Goal: Information Seeking & Learning: Understand process/instructions

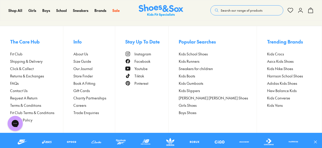
scroll to position [1321, 0]
click at [13, 76] on span "Returns & Exchanges" at bounding box center [27, 75] width 34 height 5
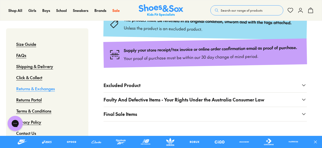
scroll to position [146, 0]
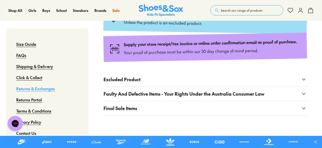
click at [107, 79] on span "Excluded Product" at bounding box center [122, 79] width 37 height 7
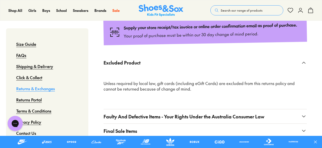
scroll to position [164, 0]
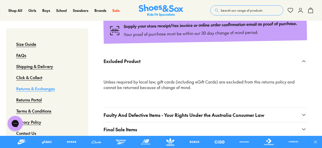
click at [107, 115] on span "Faulty And Defective Items - Your Rights Under the Australia Consumer Law" at bounding box center [184, 115] width 161 height 7
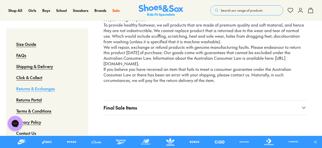
scroll to position [287, 0]
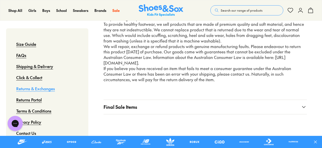
click at [106, 108] on span "Final Sale Items" at bounding box center [121, 107] width 34 height 7
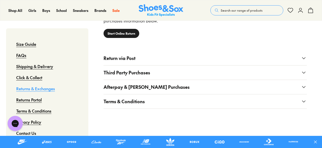
scroll to position [488, 0]
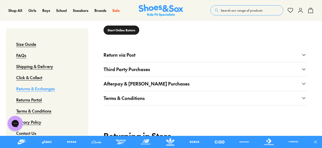
click at [110, 100] on span "Terms & Conditions" at bounding box center [124, 98] width 41 height 7
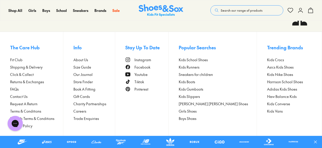
scroll to position [962, 0]
